Goal: Transaction & Acquisition: Register for event/course

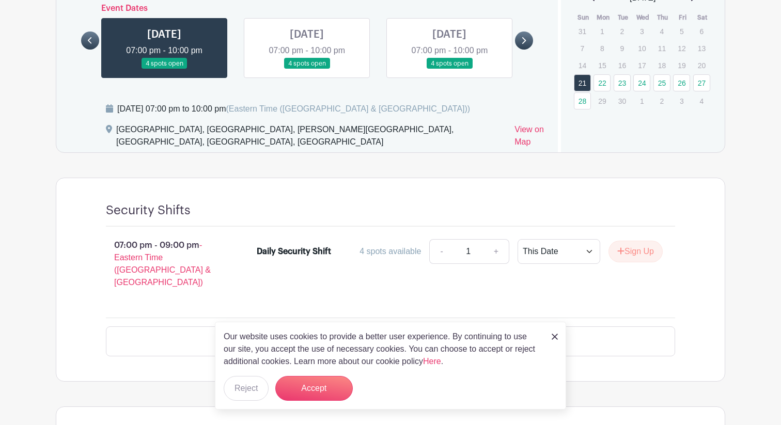
scroll to position [464, 0]
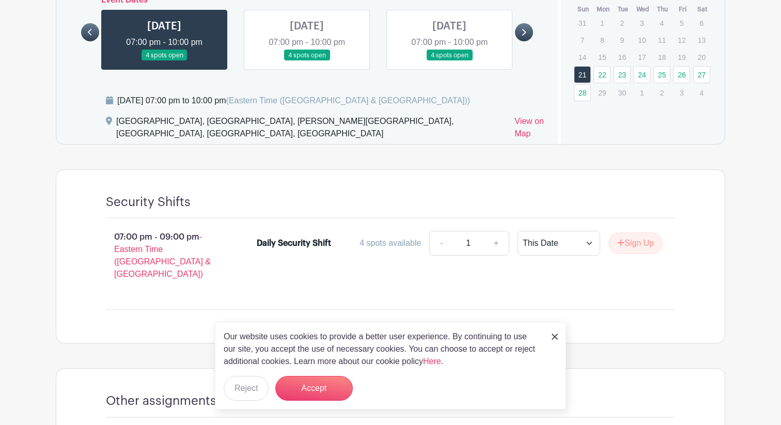
click at [327, 369] on div "Our website uses cookies to provide a better user experience. By continuing to …" at bounding box center [390, 366] width 351 height 88
click at [324, 385] on button "Accept" at bounding box center [313, 388] width 77 height 25
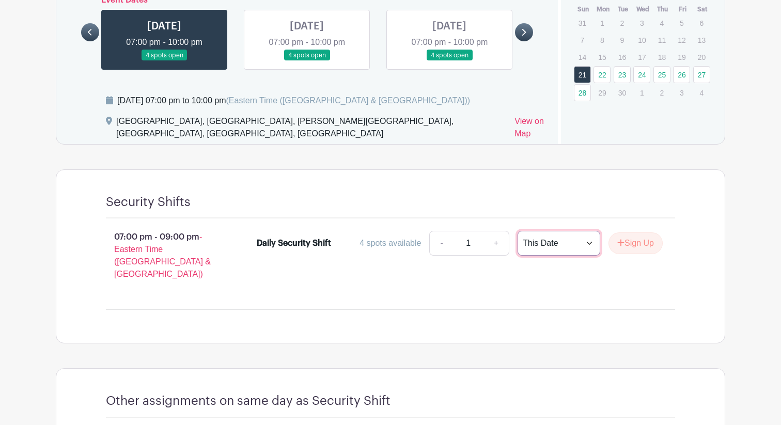
click at [557, 231] on select "This Date Select Dates" at bounding box center [559, 243] width 83 height 25
select select "select_dates"
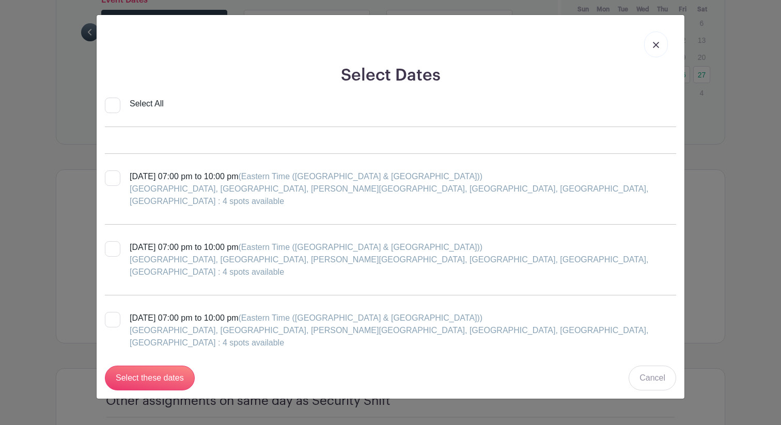
scroll to position [0, 0]
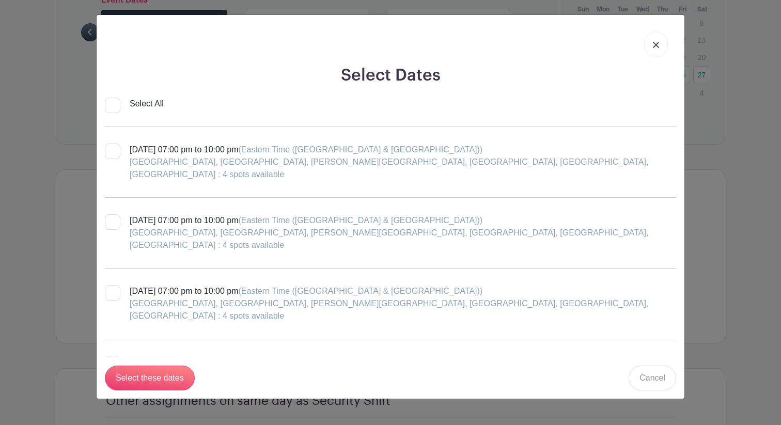
click at [660, 47] on link at bounding box center [656, 45] width 24 height 26
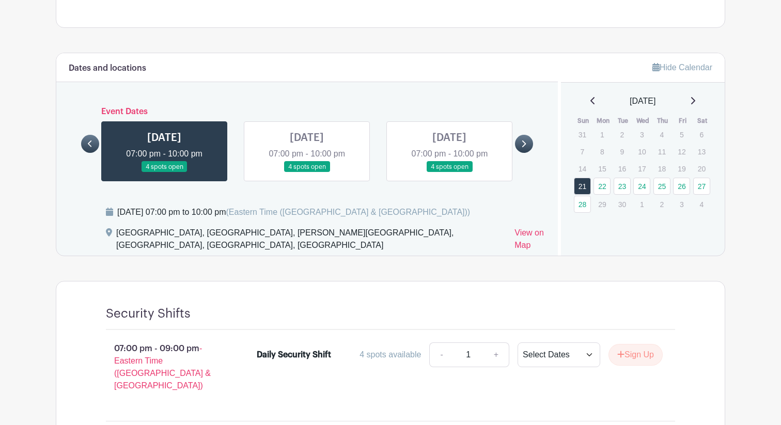
scroll to position [428, 0]
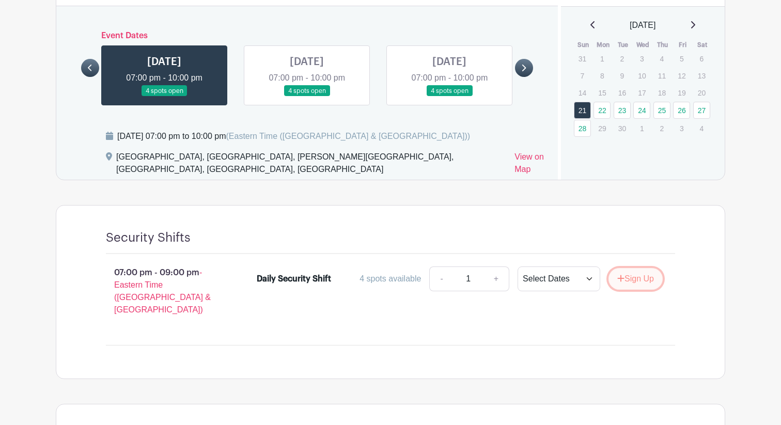
click at [626, 268] on button "Sign Up" at bounding box center [636, 279] width 54 height 22
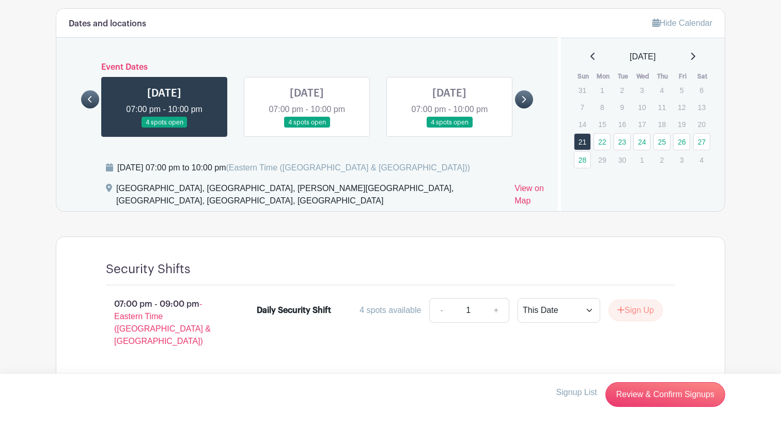
scroll to position [414, 0]
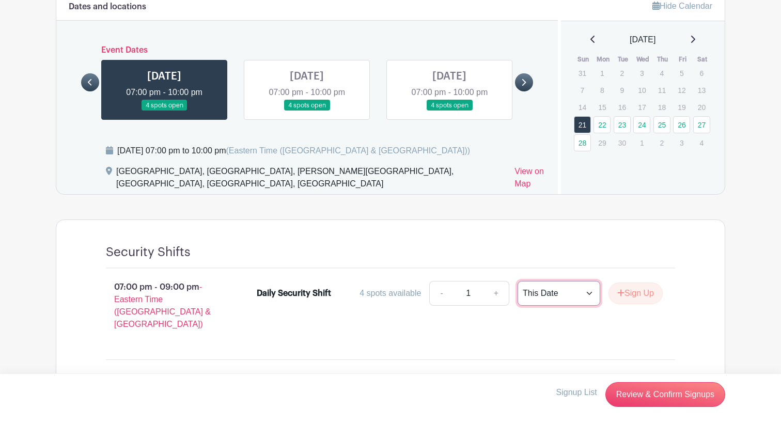
click at [559, 284] on select "This Date Select Dates" at bounding box center [559, 293] width 83 height 25
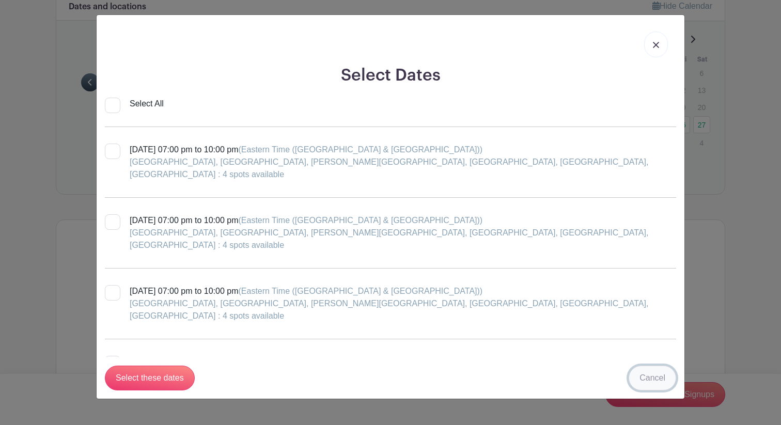
click at [658, 376] on link "Cancel" at bounding box center [653, 378] width 48 height 25
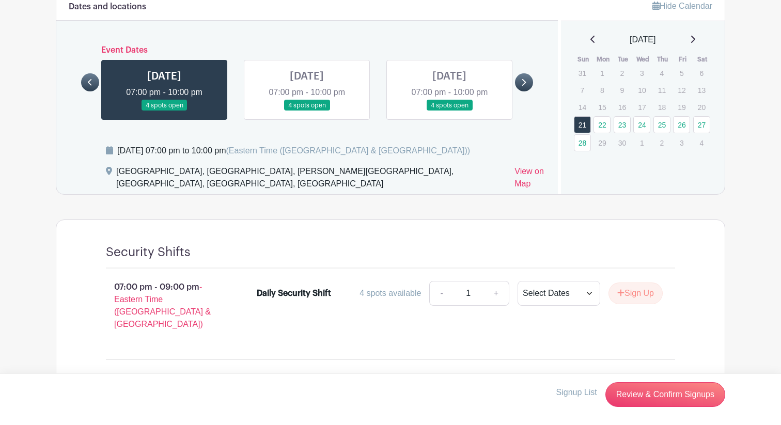
click at [578, 392] on p "Signup List" at bounding box center [576, 392] width 41 height 12
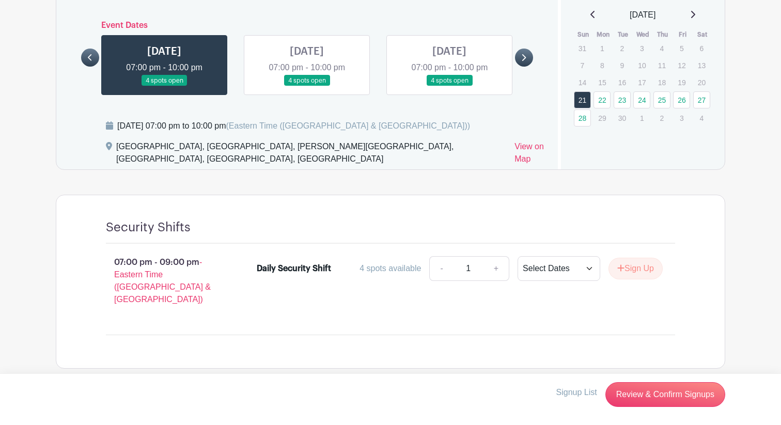
scroll to position [489, 0]
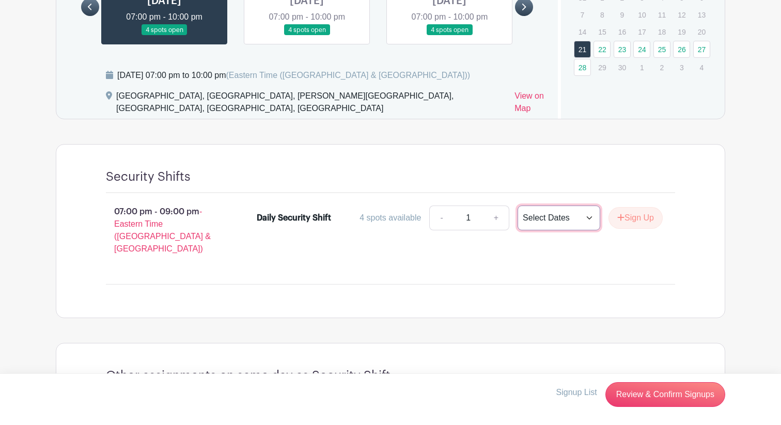
click at [541, 206] on select "This Date Select Dates" at bounding box center [559, 218] width 83 height 25
click at [544, 206] on select "This Date Select Dates" at bounding box center [559, 218] width 83 height 25
click at [543, 206] on select "This Date Select Dates" at bounding box center [559, 218] width 83 height 25
select select "select_dates"
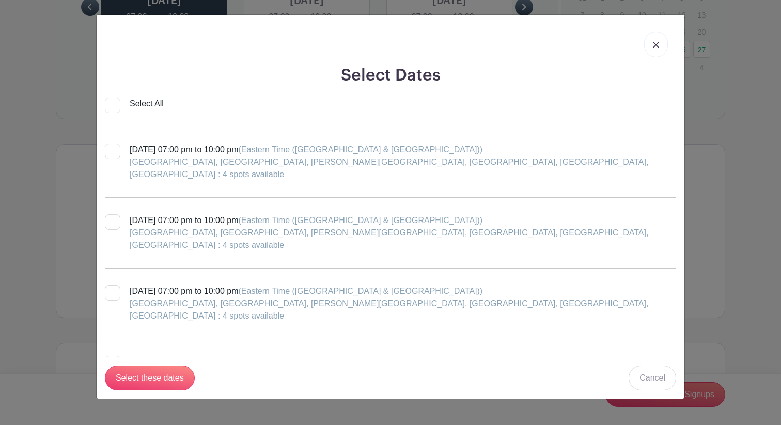
click at [118, 105] on input "Select All" at bounding box center [112, 105] width 15 height 15
checkbox input "true"
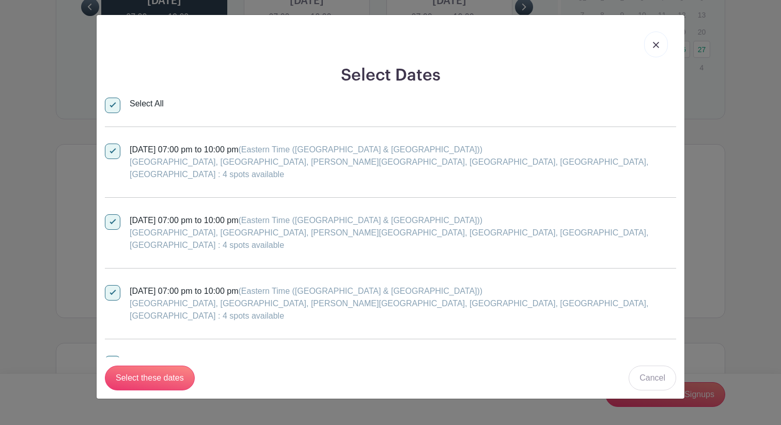
checkbox input "true"
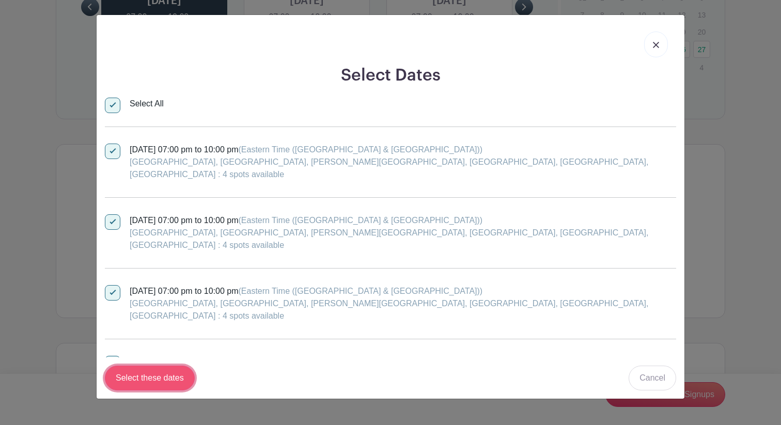
click at [163, 376] on input "Select these dates" at bounding box center [150, 378] width 90 height 25
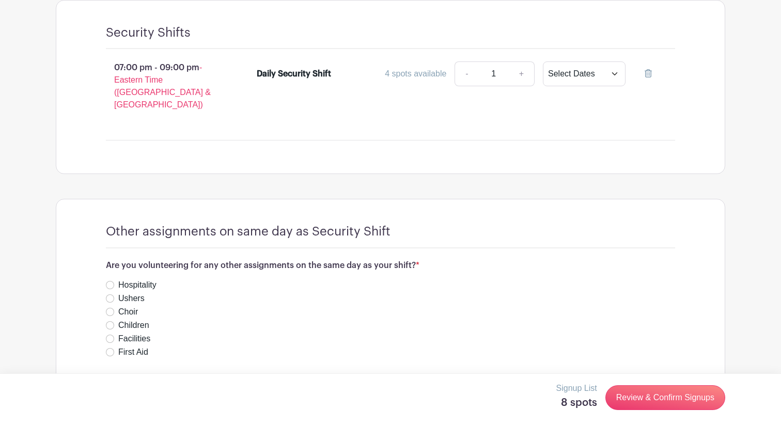
scroll to position [634, 0]
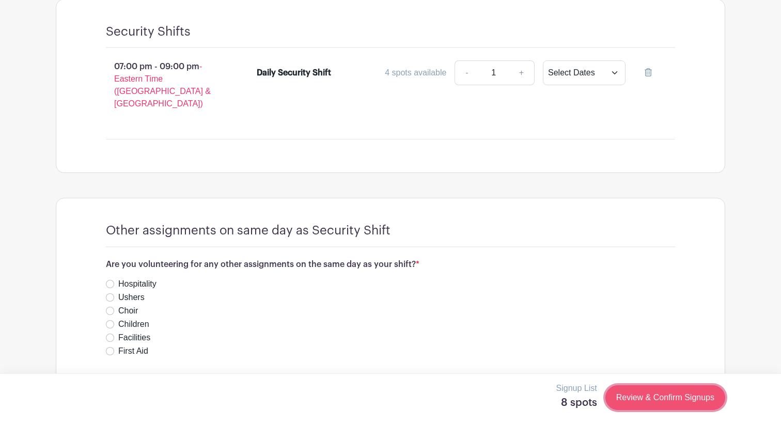
click at [657, 402] on link "Review & Confirm Signups" at bounding box center [665, 397] width 120 height 25
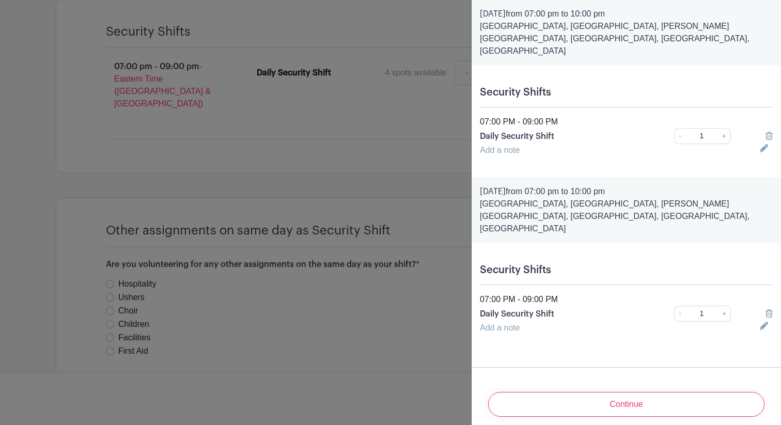
scroll to position [1122, 0]
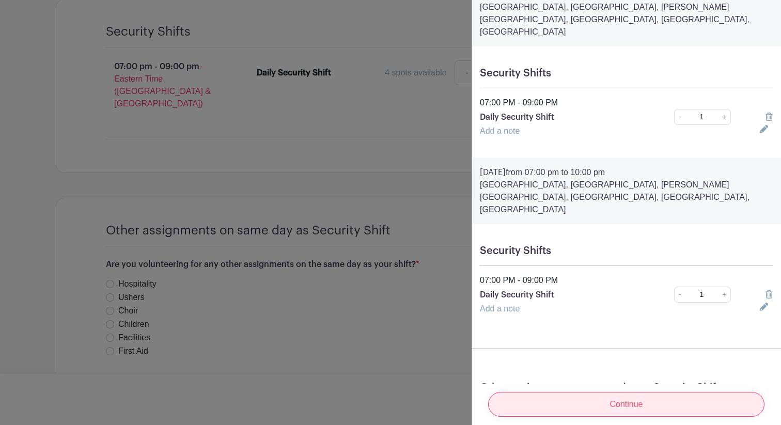
click at [622, 395] on input "Continue" at bounding box center [626, 404] width 276 height 25
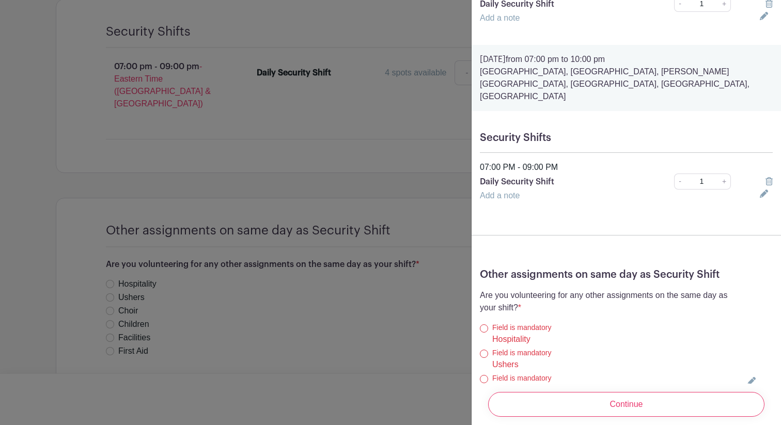
scroll to position [1294, 0]
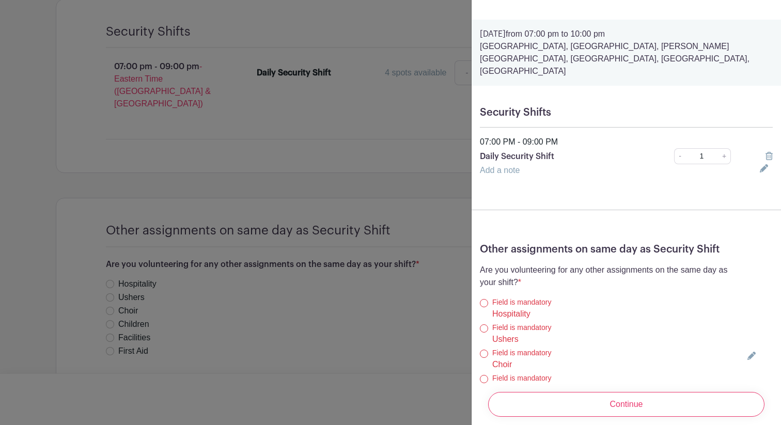
click at [411, 106] on div at bounding box center [390, 212] width 781 height 425
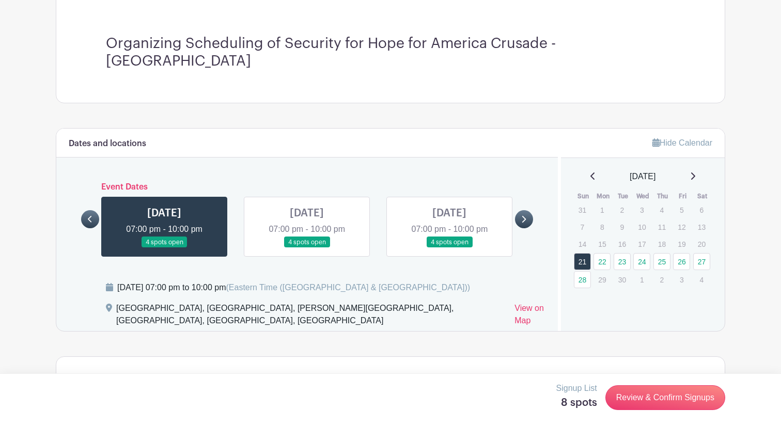
scroll to position [416, 0]
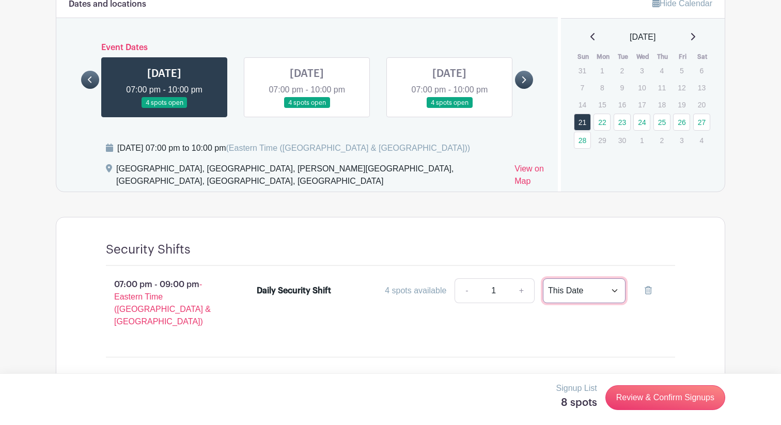
click at [588, 278] on select "This Date Select Dates" at bounding box center [584, 290] width 83 height 25
select select "select_dates"
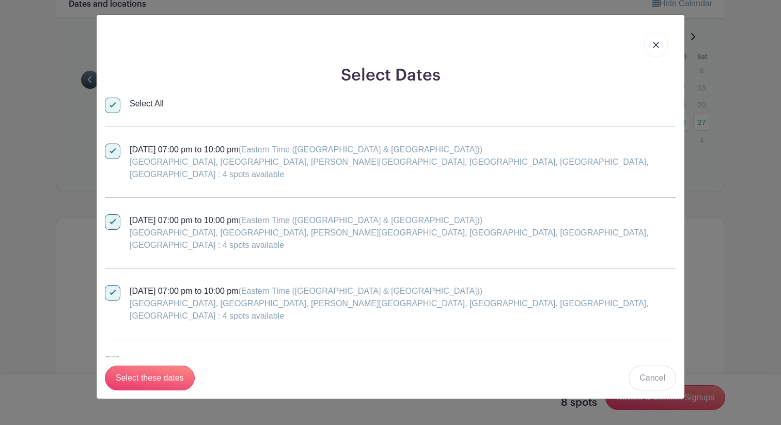
click at [118, 102] on input "Select All" at bounding box center [112, 105] width 15 height 15
checkbox input "false"
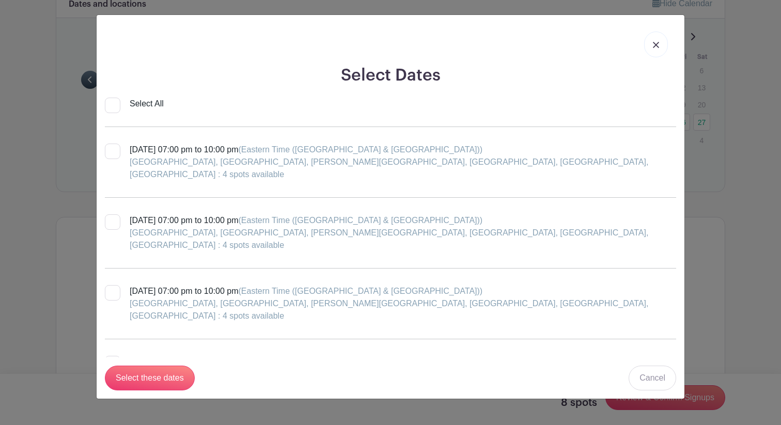
checkbox input "false"
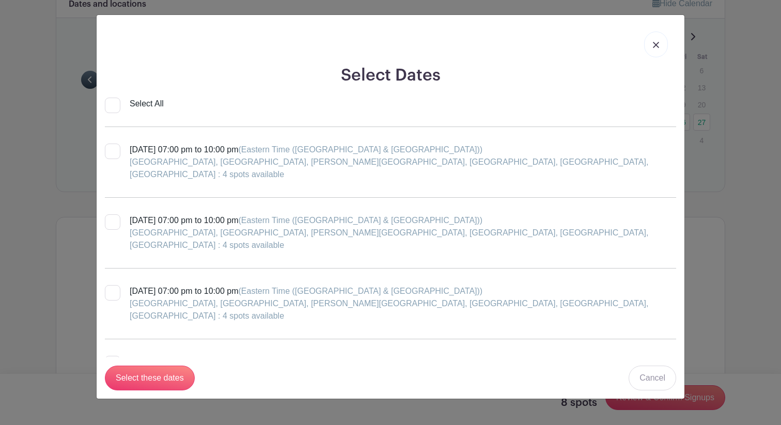
click at [116, 106] on input "Select All" at bounding box center [112, 105] width 15 height 15
checkbox input "true"
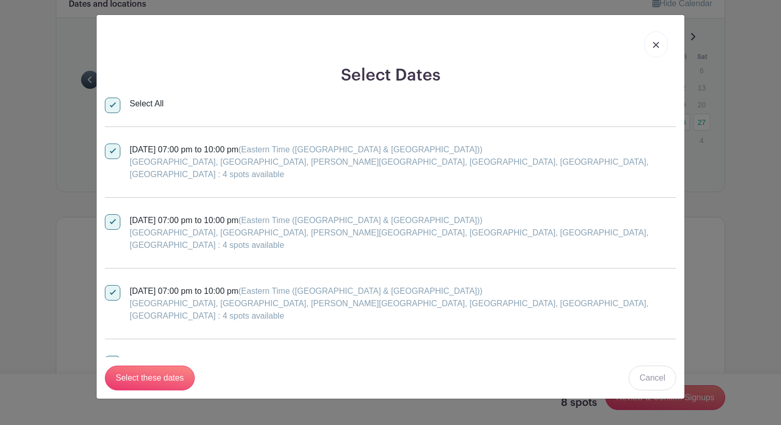
checkbox input "true"
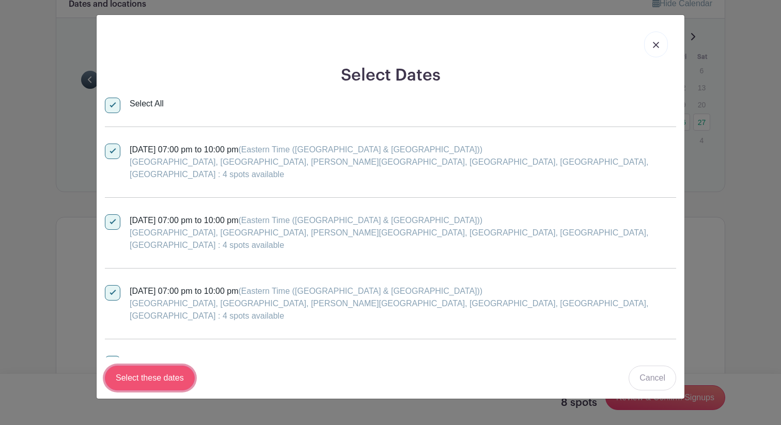
click at [141, 376] on input "Select these dates" at bounding box center [150, 378] width 90 height 25
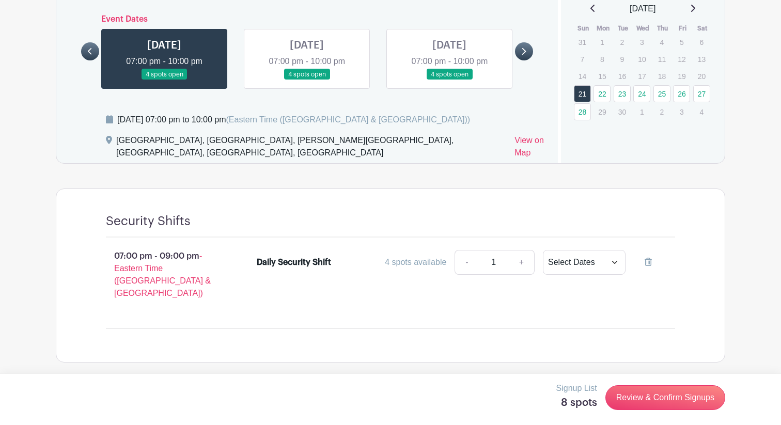
scroll to position [653, 0]
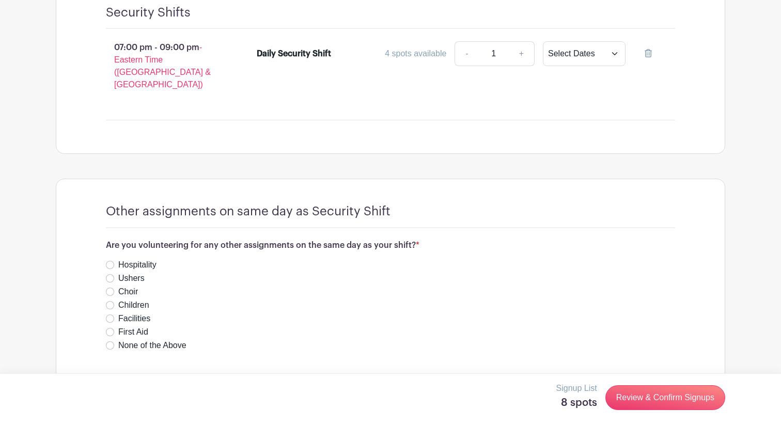
click at [158, 339] on label "None of the Above" at bounding box center [152, 345] width 68 height 12
click at [114, 341] on input "None of the Above" at bounding box center [110, 345] width 8 height 8
radio input "true"
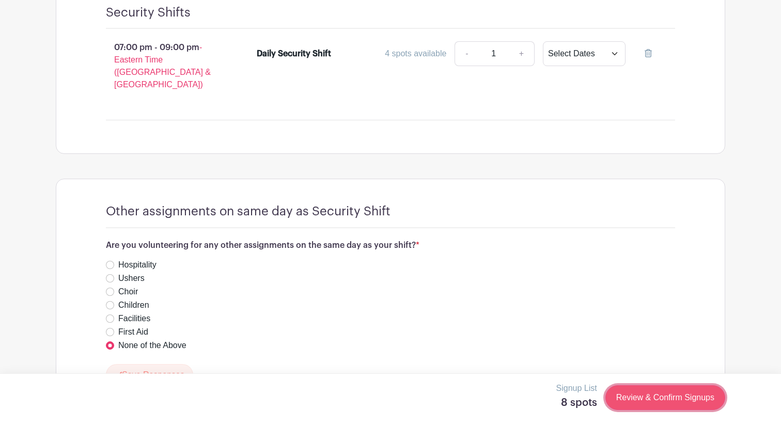
click at [670, 397] on link "Review & Confirm Signups" at bounding box center [665, 397] width 120 height 25
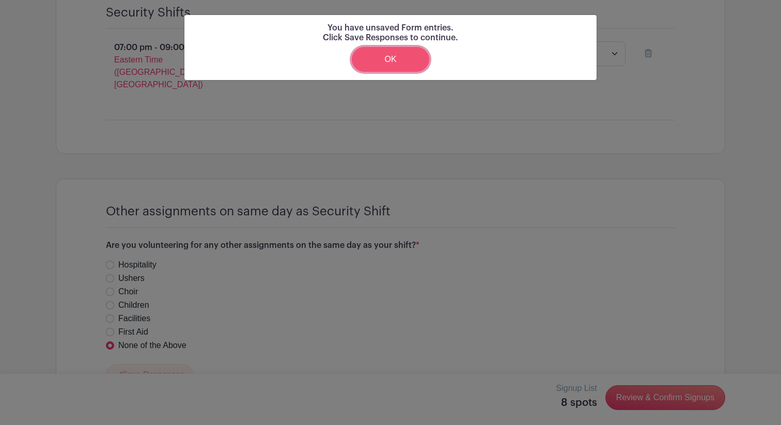
click at [397, 61] on link "OK" at bounding box center [390, 59] width 77 height 25
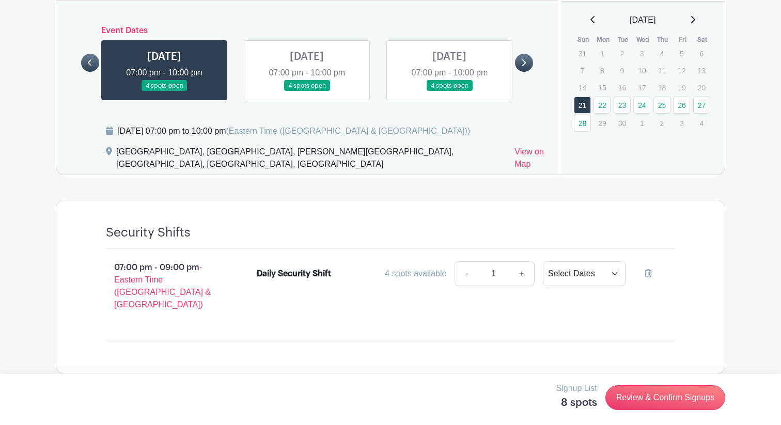
scroll to position [683, 0]
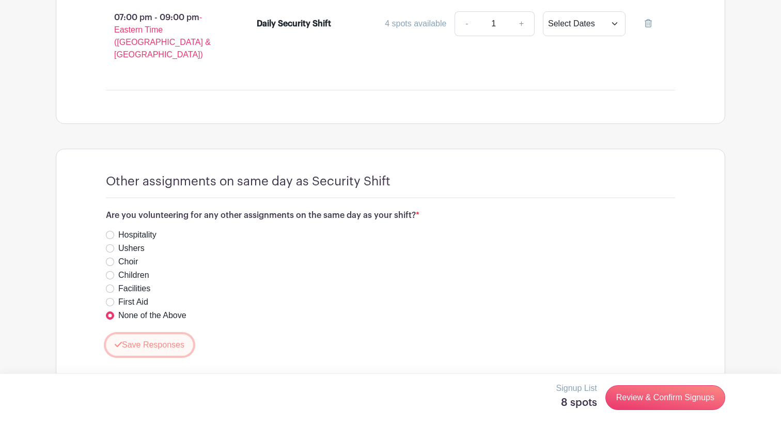
click at [158, 334] on button "Save Responses" at bounding box center [149, 345] width 87 height 22
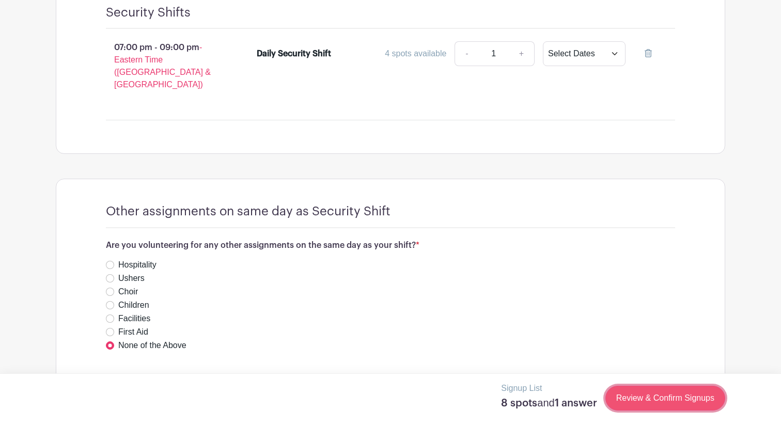
click at [666, 398] on link "Review & Confirm Signups" at bounding box center [665, 398] width 120 height 25
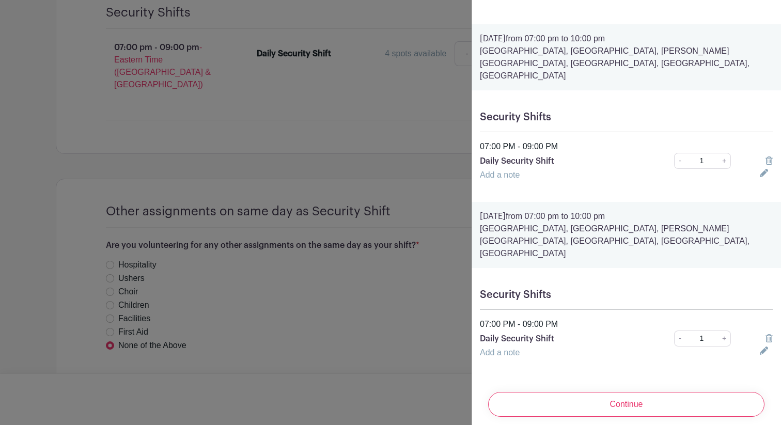
scroll to position [1122, 0]
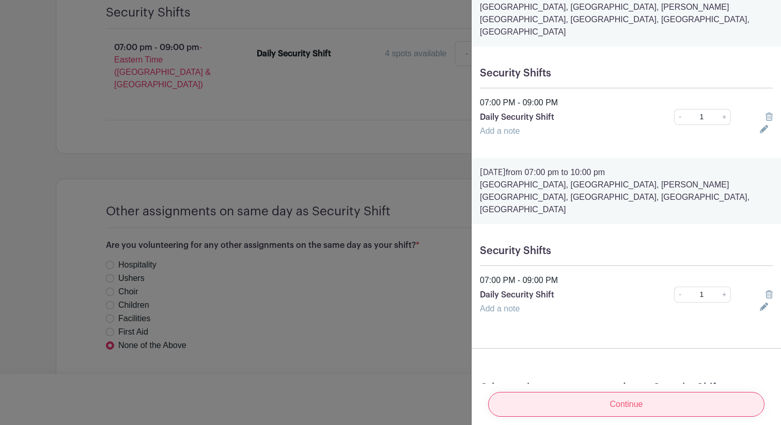
click at [617, 394] on input "Continue" at bounding box center [626, 404] width 276 height 25
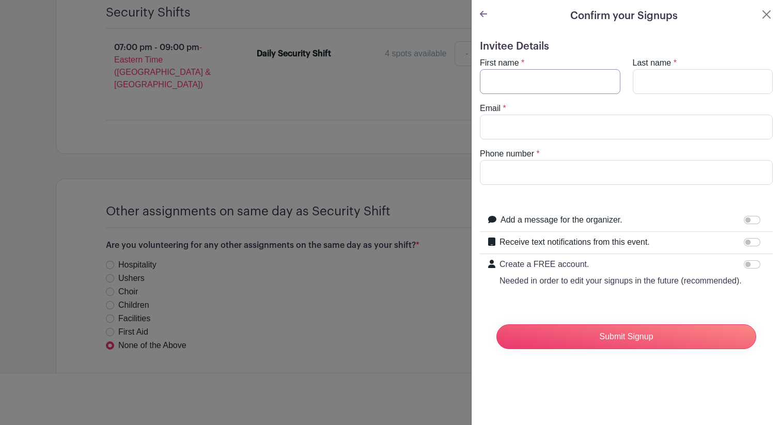
click at [540, 74] on input "First name" at bounding box center [550, 81] width 141 height 25
type input "[PERSON_NAME]"
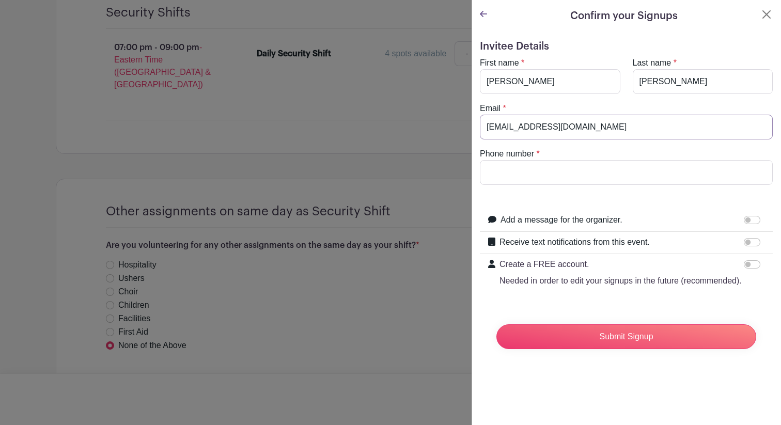
type input "[EMAIL_ADDRESS][DOMAIN_NAME]"
type input "4405874285"
click at [754, 244] on input "Receive text notifications from this event." at bounding box center [752, 242] width 17 height 8
checkbox input "true"
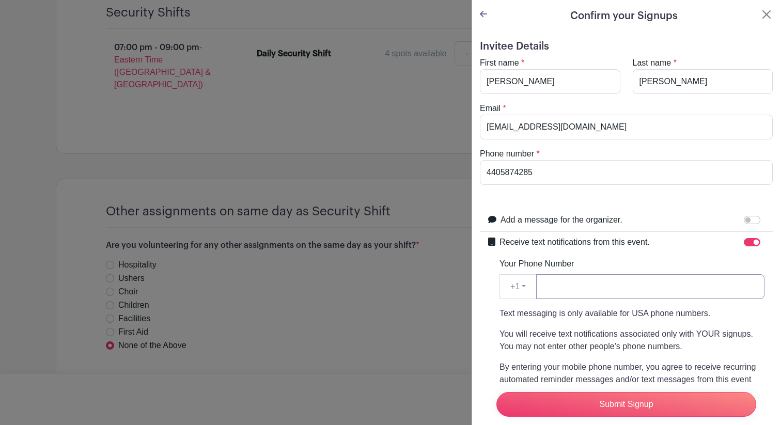
click at [673, 294] on input "Your Phone Number" at bounding box center [650, 286] width 228 height 25
type input "4405874285"
click at [752, 220] on input "Add a message for the organizer." at bounding box center [752, 220] width 17 height 8
checkbox input "true"
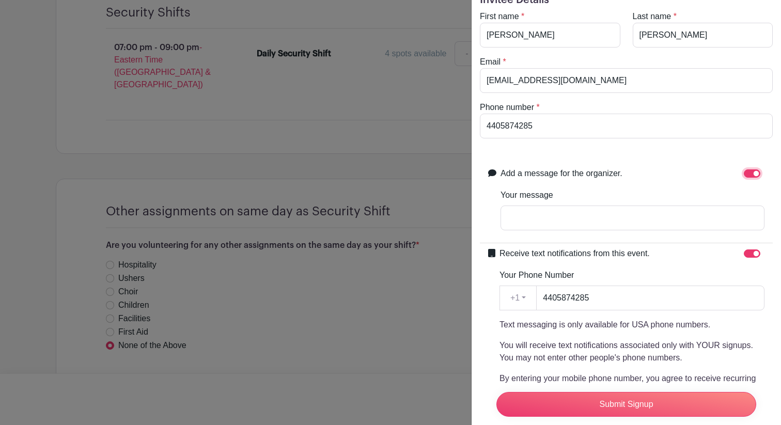
scroll to position [61, 0]
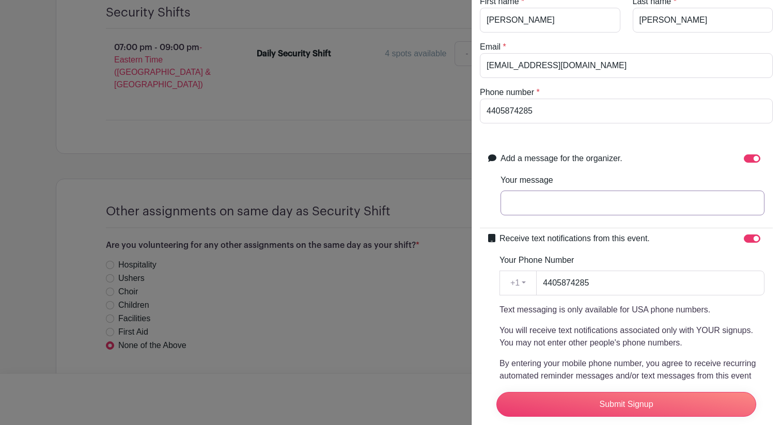
click at [640, 205] on input "Your message" at bounding box center [633, 203] width 264 height 25
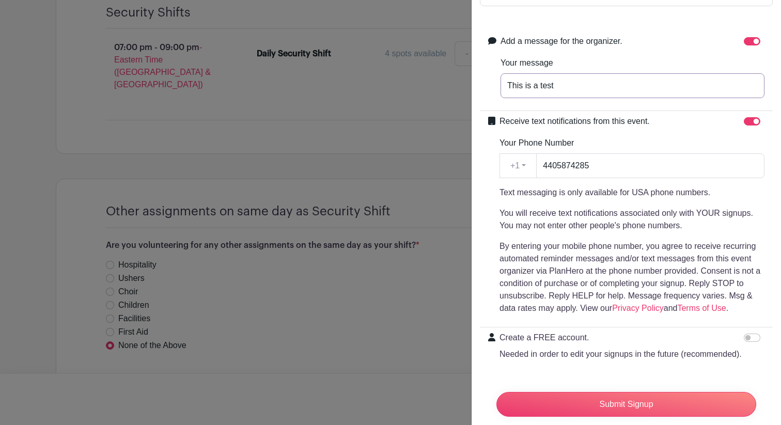
scroll to position [201, 0]
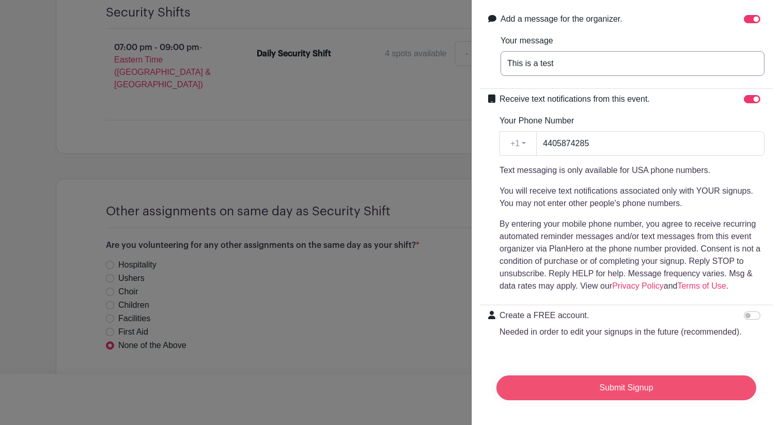
type input "This is a test"
click at [615, 387] on input "Submit Signup" at bounding box center [626, 388] width 260 height 25
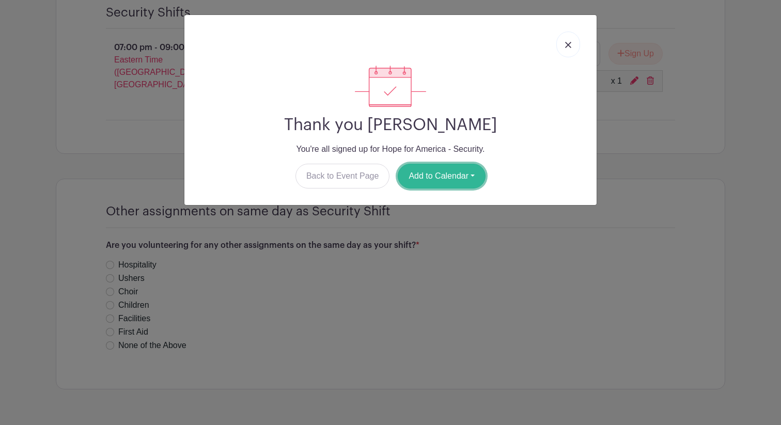
click at [438, 180] on button "Add to Calendar" at bounding box center [442, 176] width 88 height 25
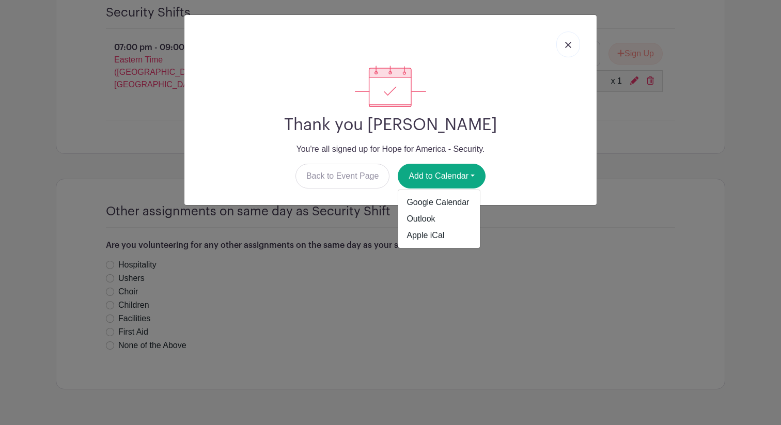
click at [510, 248] on div "Thank you [PERSON_NAME] You're all signed up for Hope for America - Security. B…" at bounding box center [390, 212] width 781 height 425
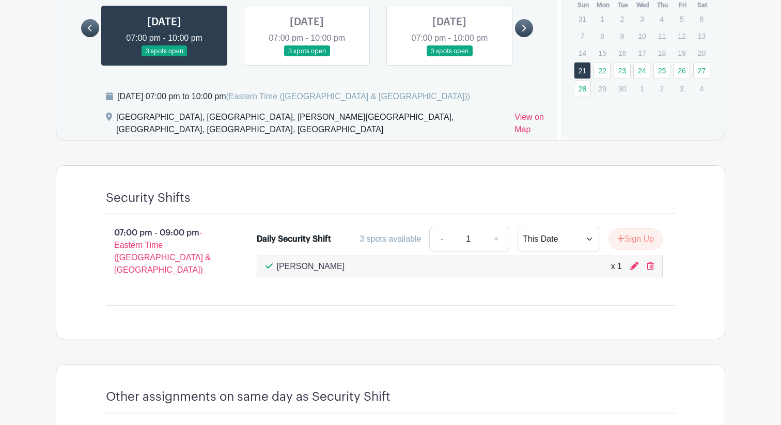
scroll to position [474, 0]
